Goal: Task Accomplishment & Management: Manage account settings

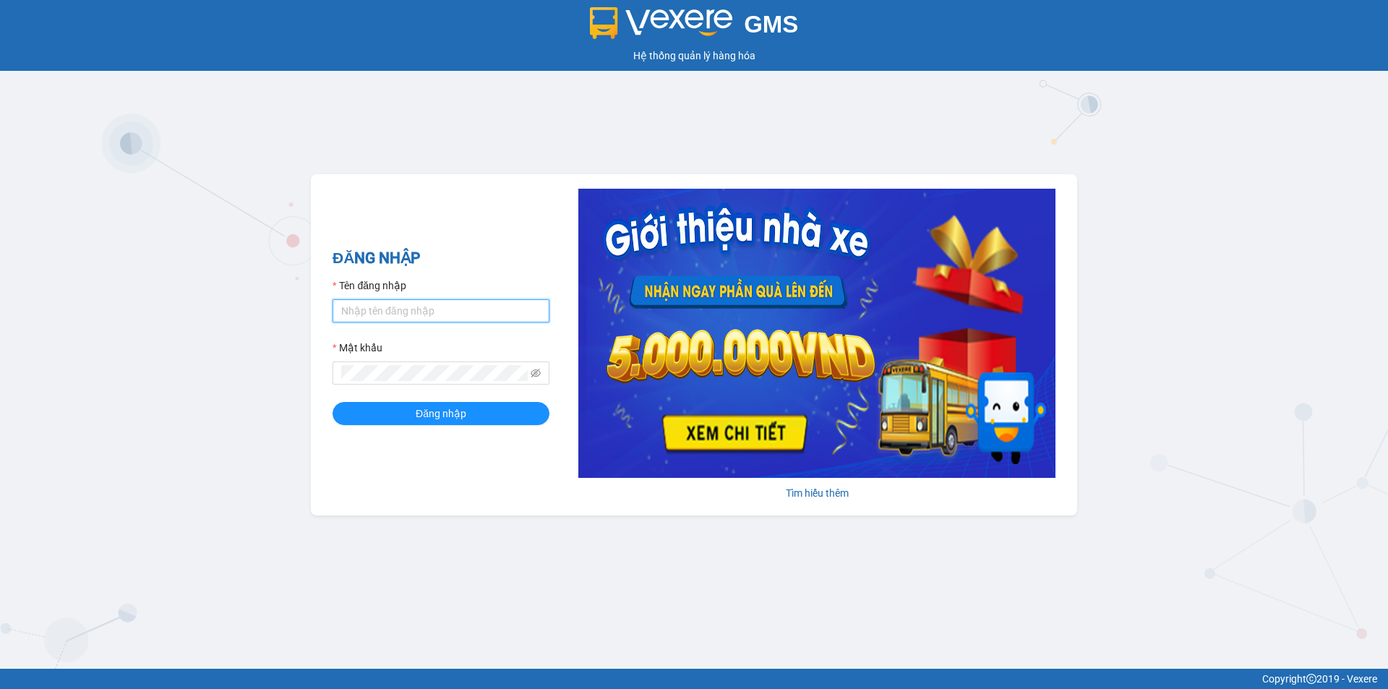
click at [369, 316] on input "Tên đăng nhập" at bounding box center [440, 310] width 217 height 23
type input "phuongtram.lienhung"
click at [332, 402] on button "Đăng nhập" at bounding box center [440, 413] width 217 height 23
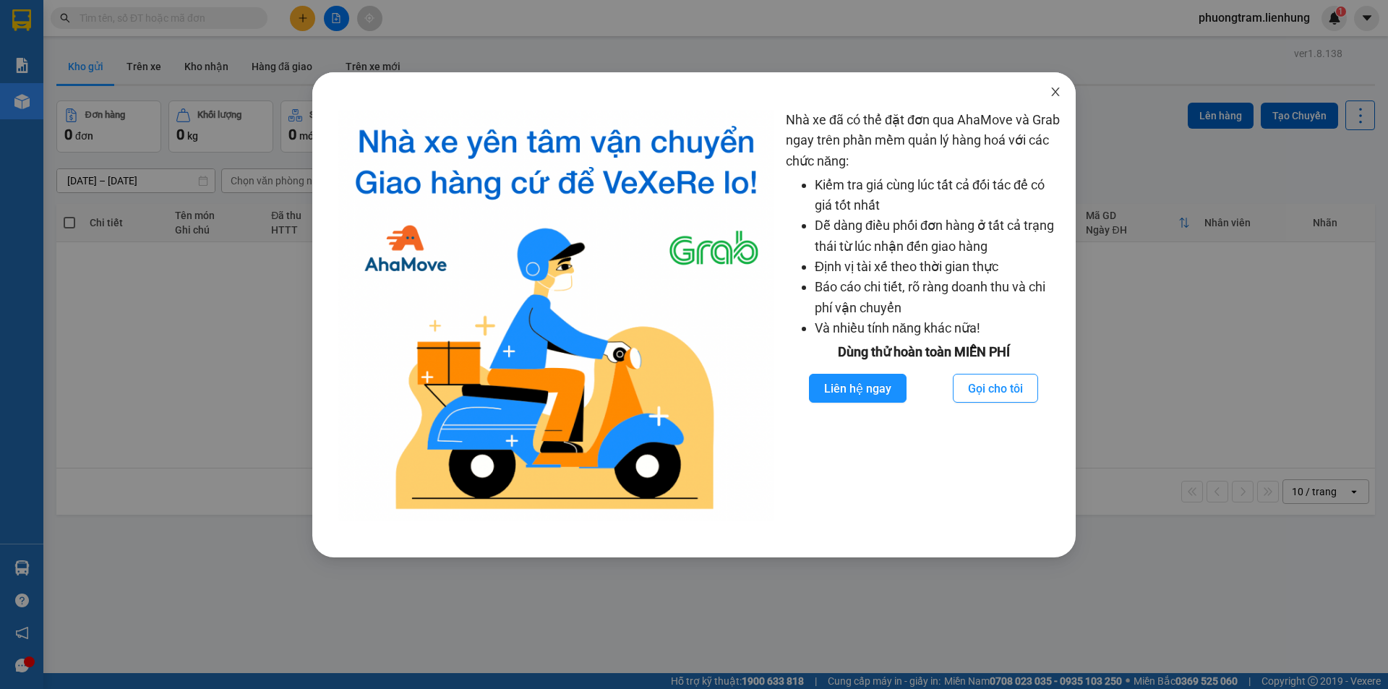
click at [1060, 97] on icon "close" at bounding box center [1056, 92] width 12 height 12
